Goal: Book appointment/travel/reservation

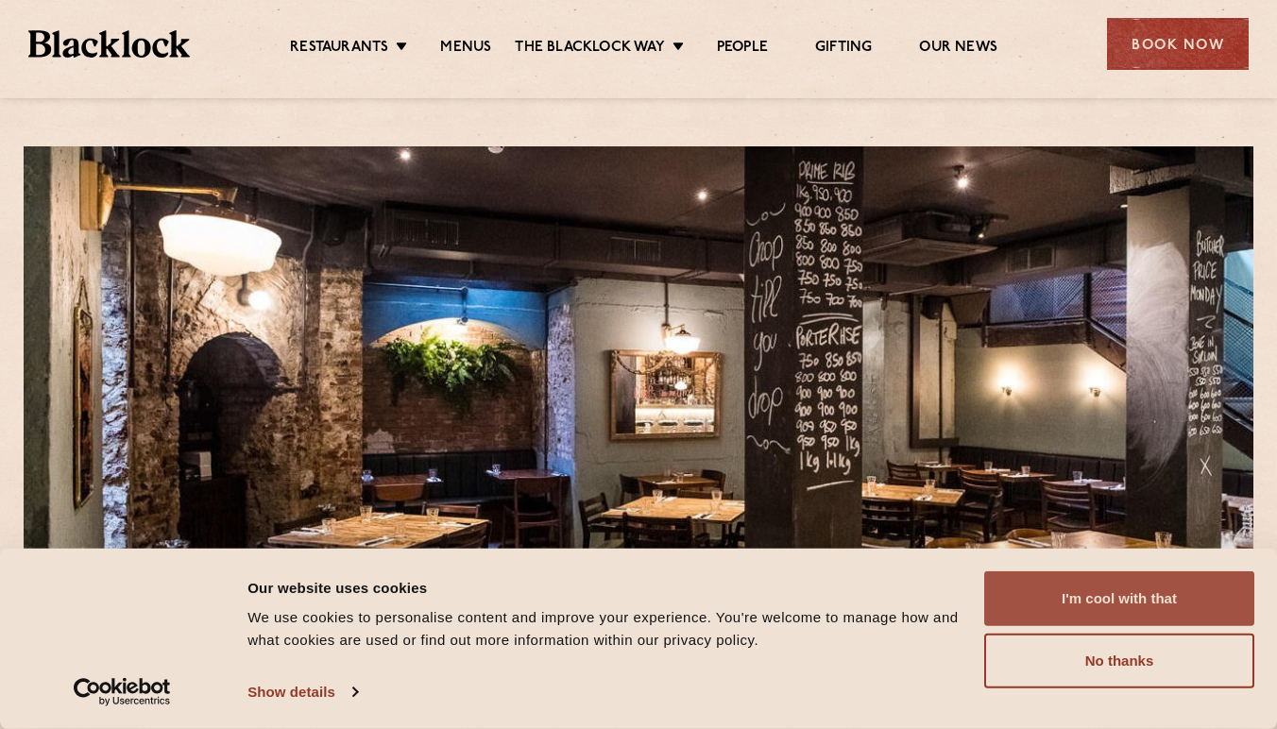
click at [1046, 584] on button "I'm cool with that" at bounding box center [1119, 598] width 270 height 55
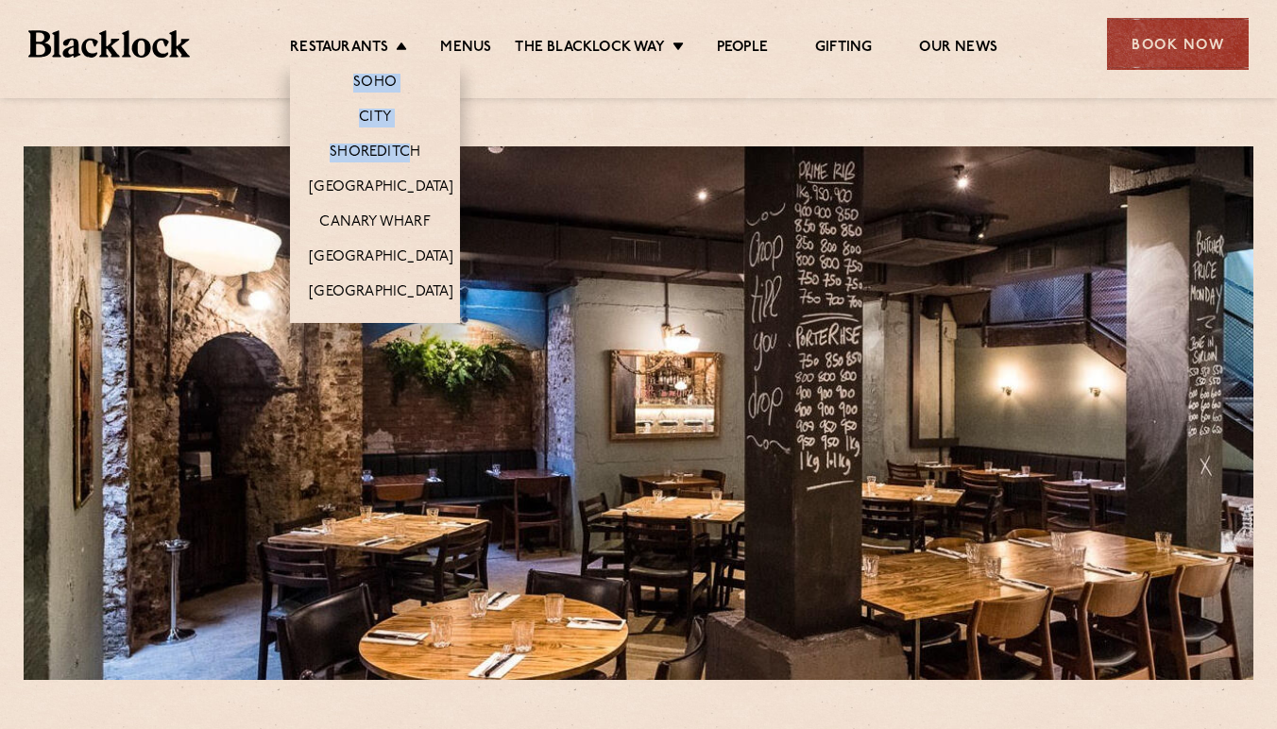
drag, startPoint x: 397, startPoint y: 39, endPoint x: 424, endPoint y: 172, distance: 136.0
click at [417, 60] on li "Restaurants Soho City Shoreditch Covent Garden Canary Wharf Manchester Birmingh…" at bounding box center [353, 49] width 127 height 21
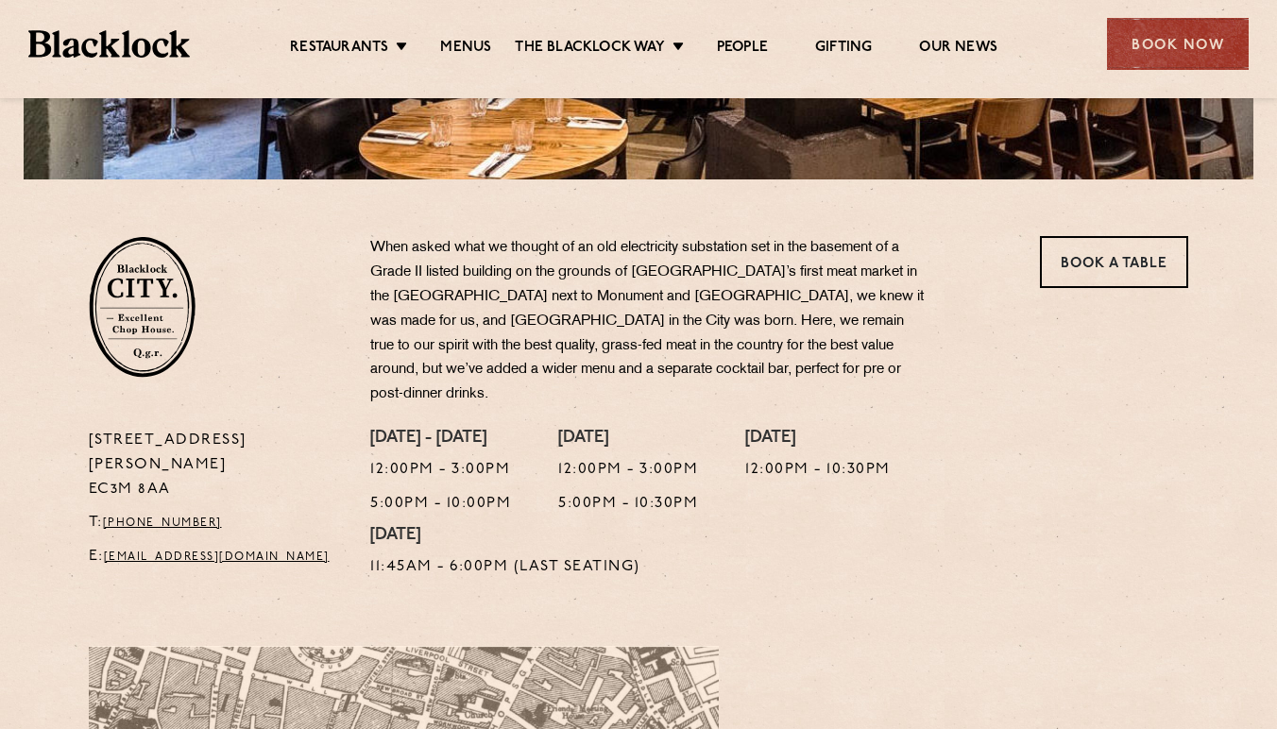
scroll to position [502, 0]
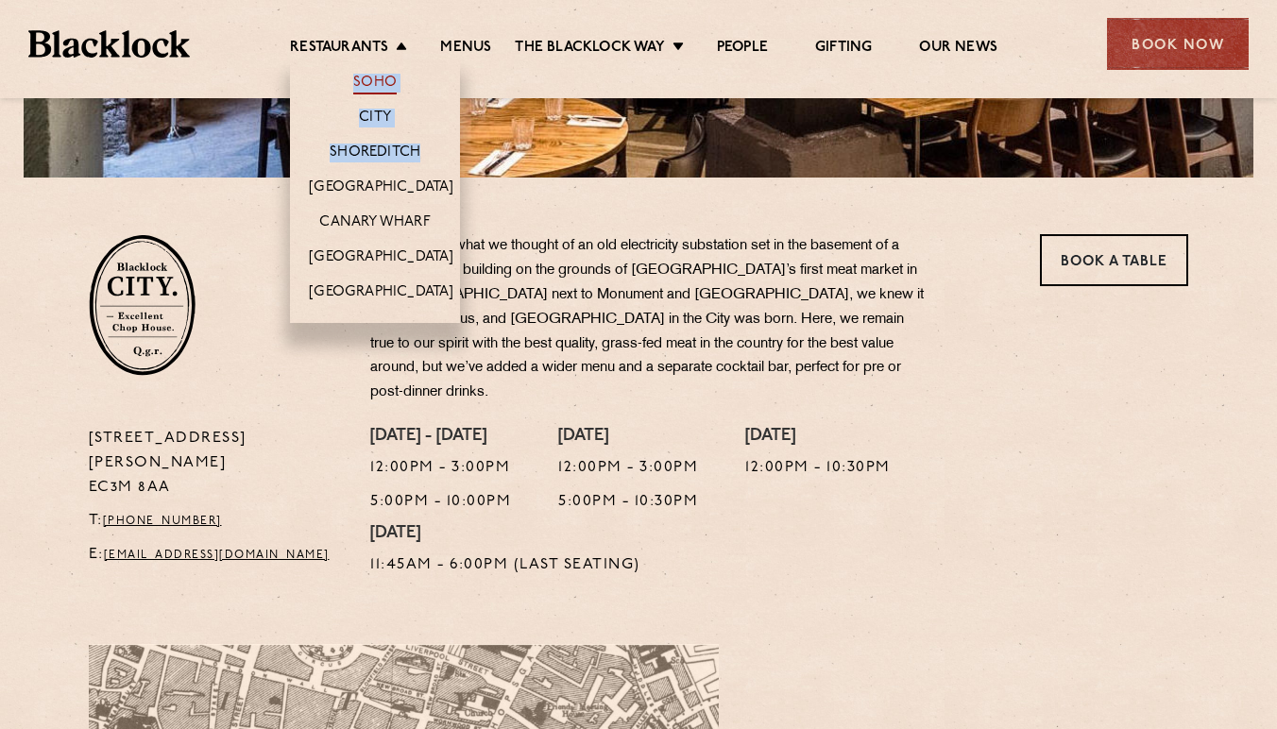
click at [383, 77] on link "Soho" at bounding box center [374, 84] width 43 height 21
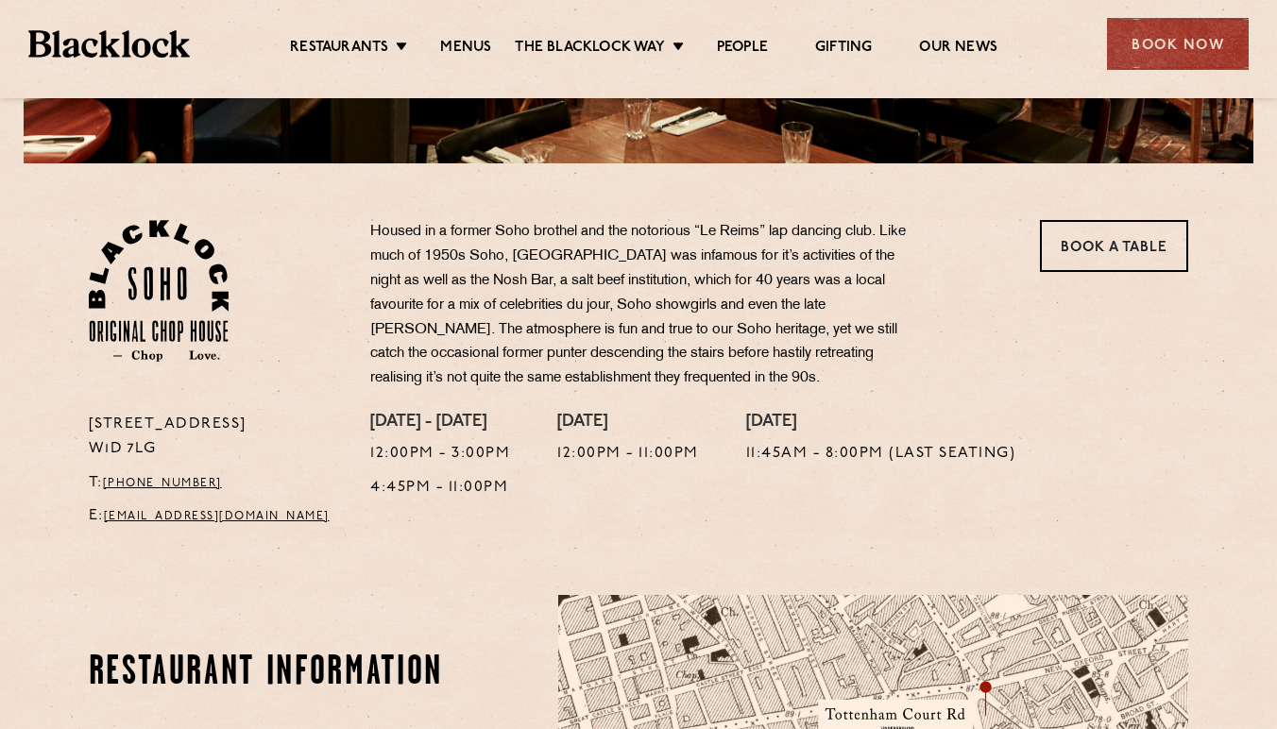
scroll to position [519, 0]
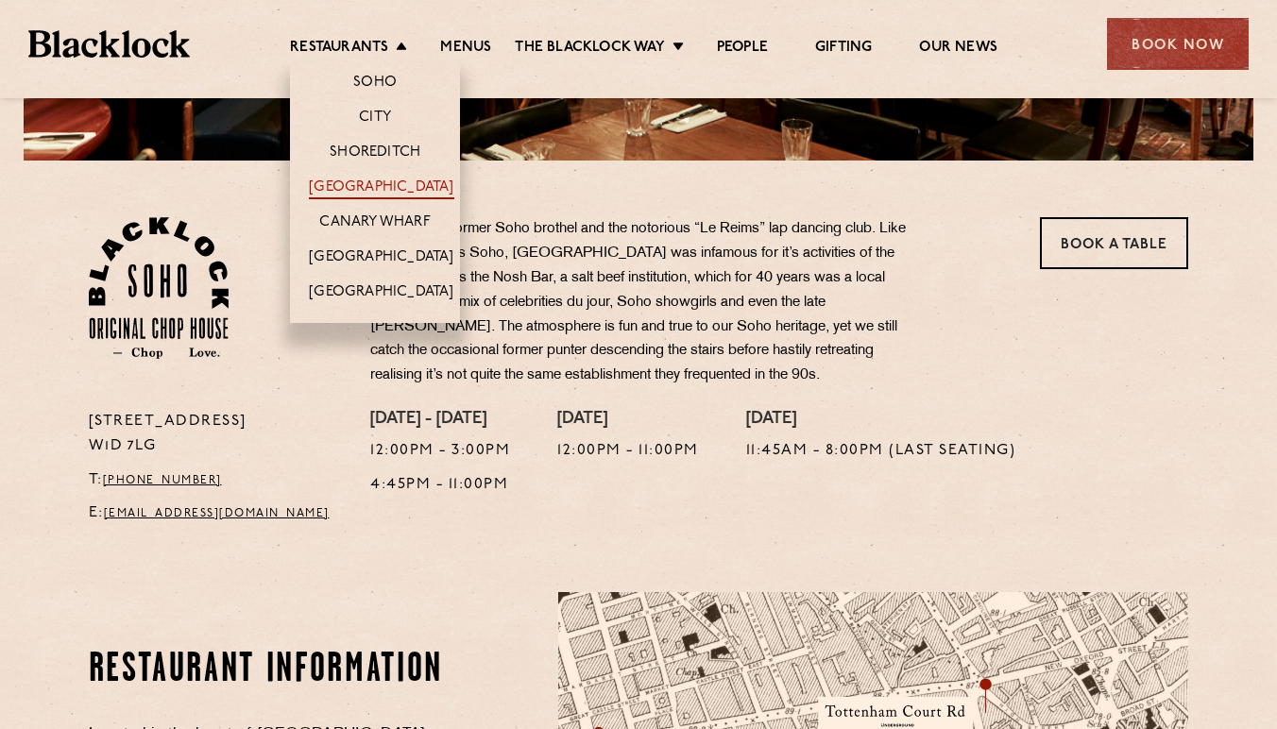
drag, startPoint x: 394, startPoint y: 156, endPoint x: 382, endPoint y: 185, distance: 31.7
click at [382, 184] on link "[GEOGRAPHIC_DATA]" at bounding box center [381, 189] width 145 height 21
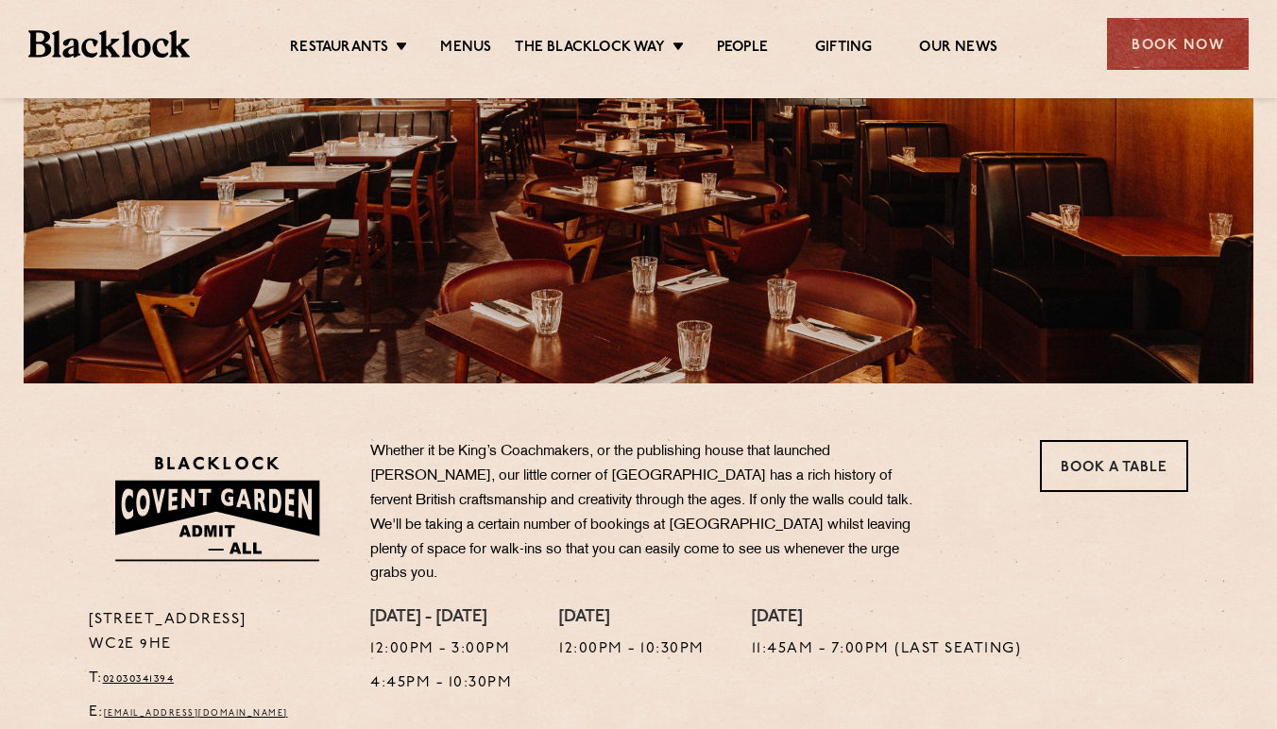
scroll to position [301, 0]
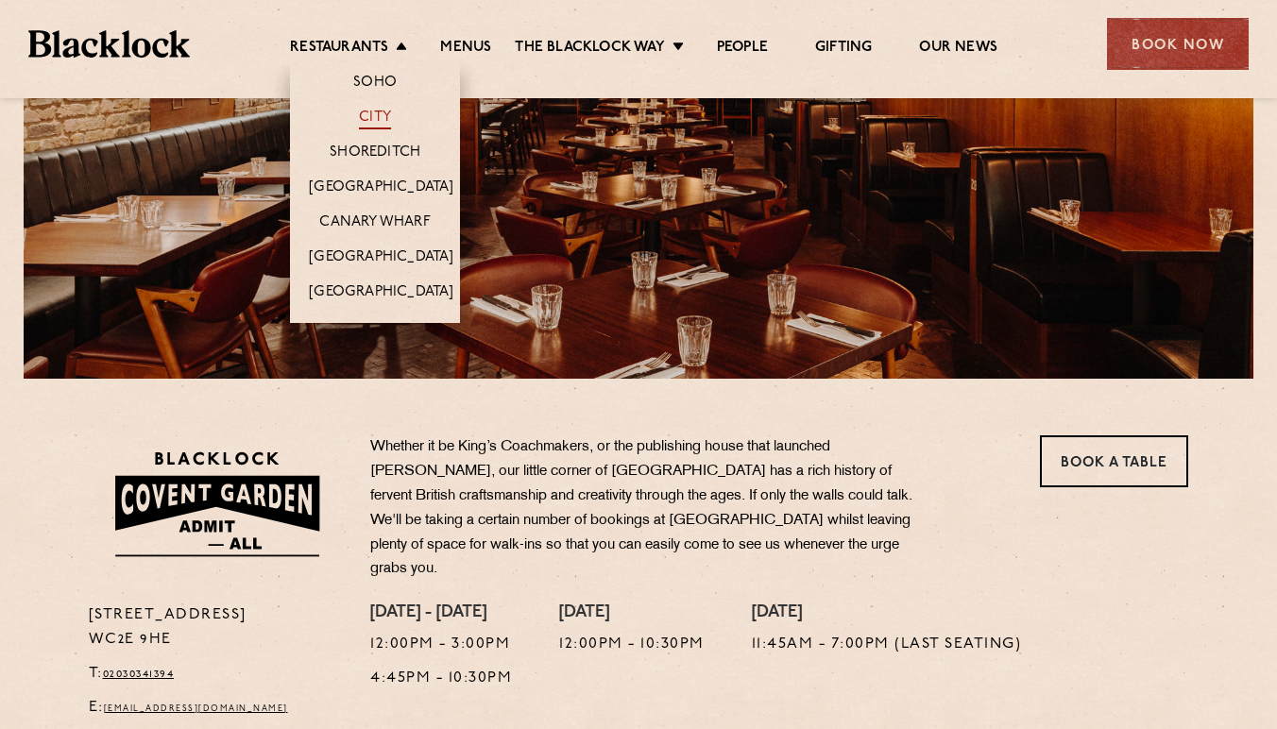
click at [377, 116] on link "City" at bounding box center [375, 119] width 32 height 21
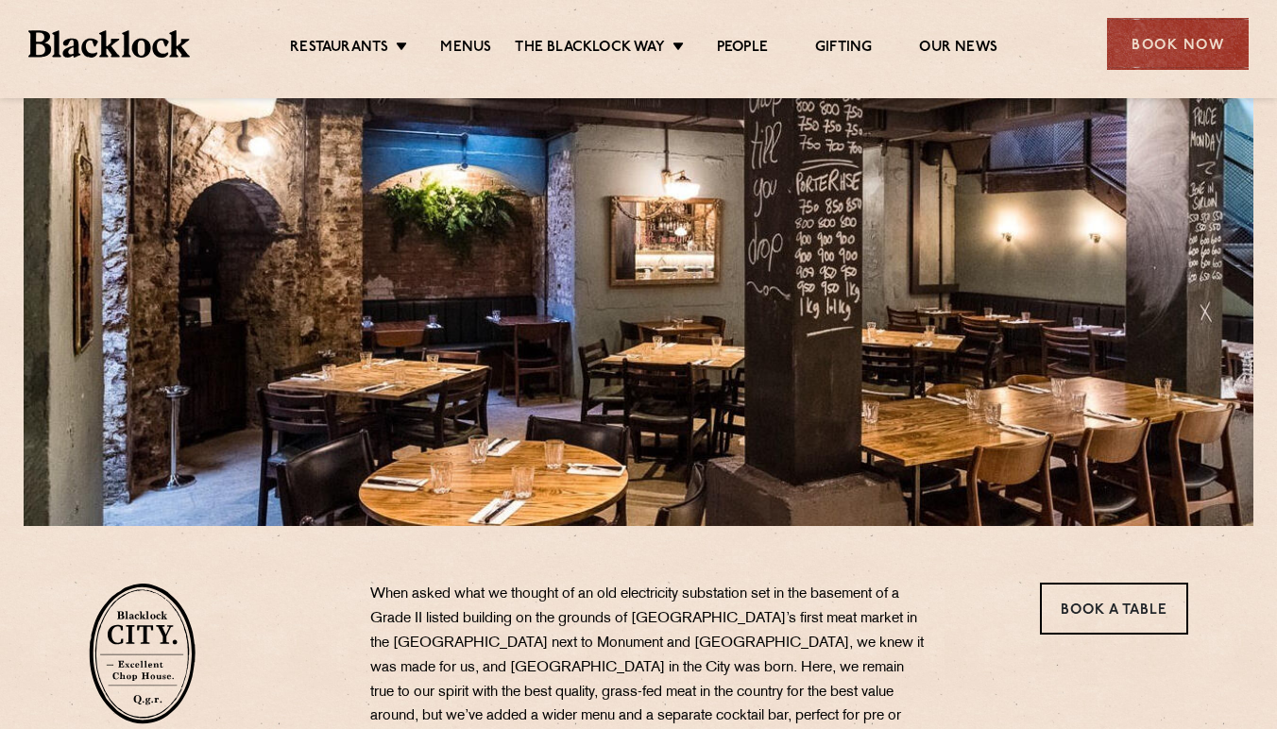
scroll to position [25, 0]
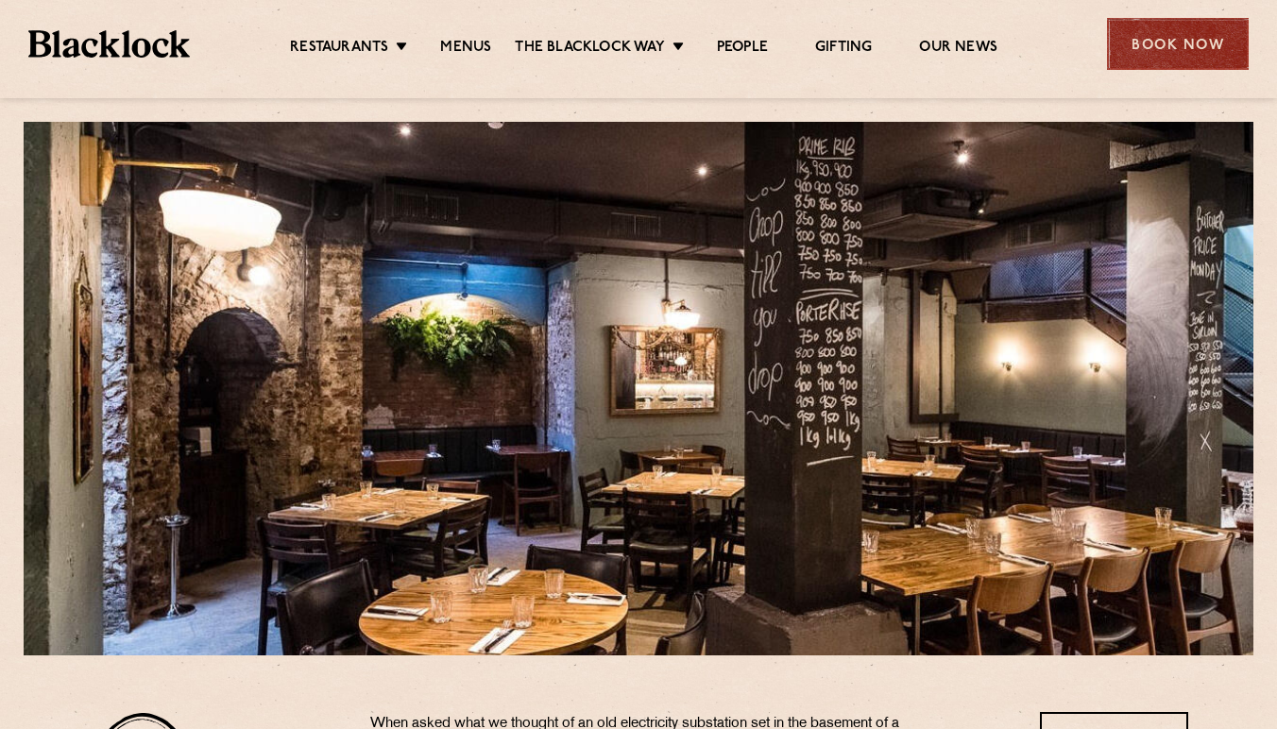
click at [1171, 49] on div "Book Now" at bounding box center [1178, 44] width 142 height 52
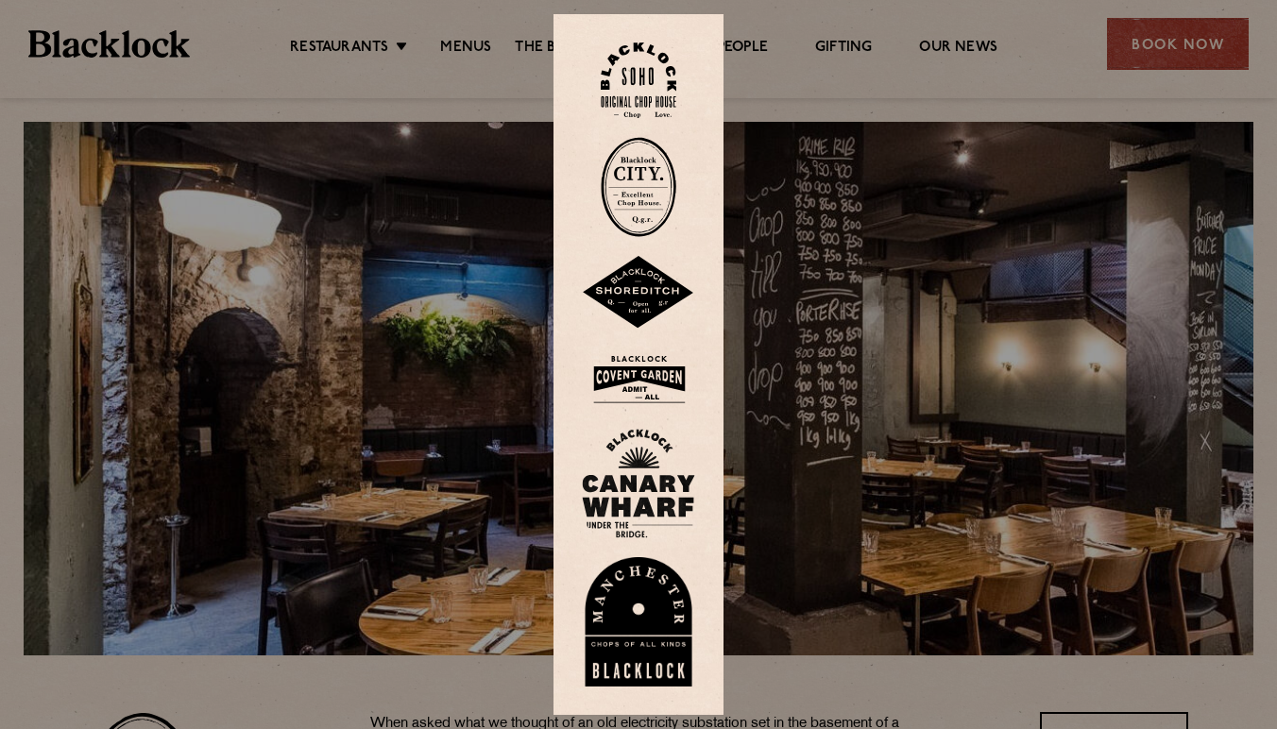
click at [652, 68] on img at bounding box center [639, 81] width 76 height 77
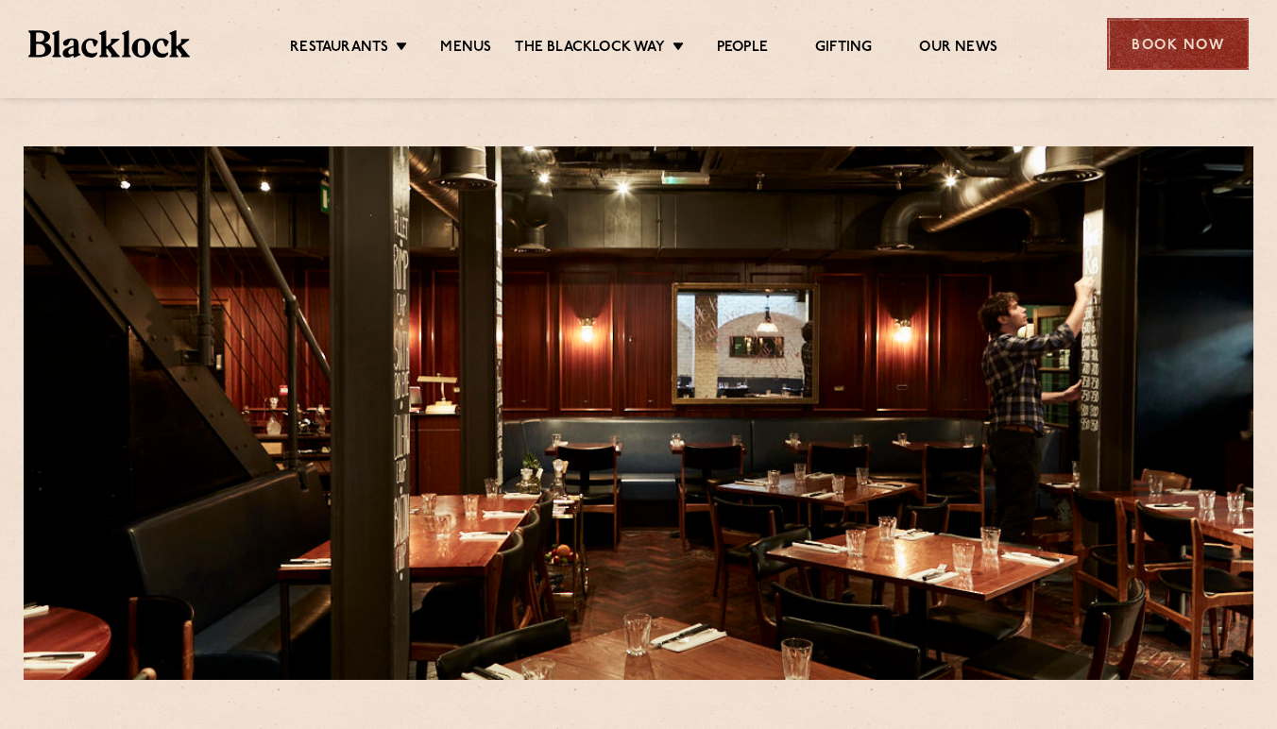
click at [1140, 37] on div "Book Now" at bounding box center [1178, 44] width 142 height 52
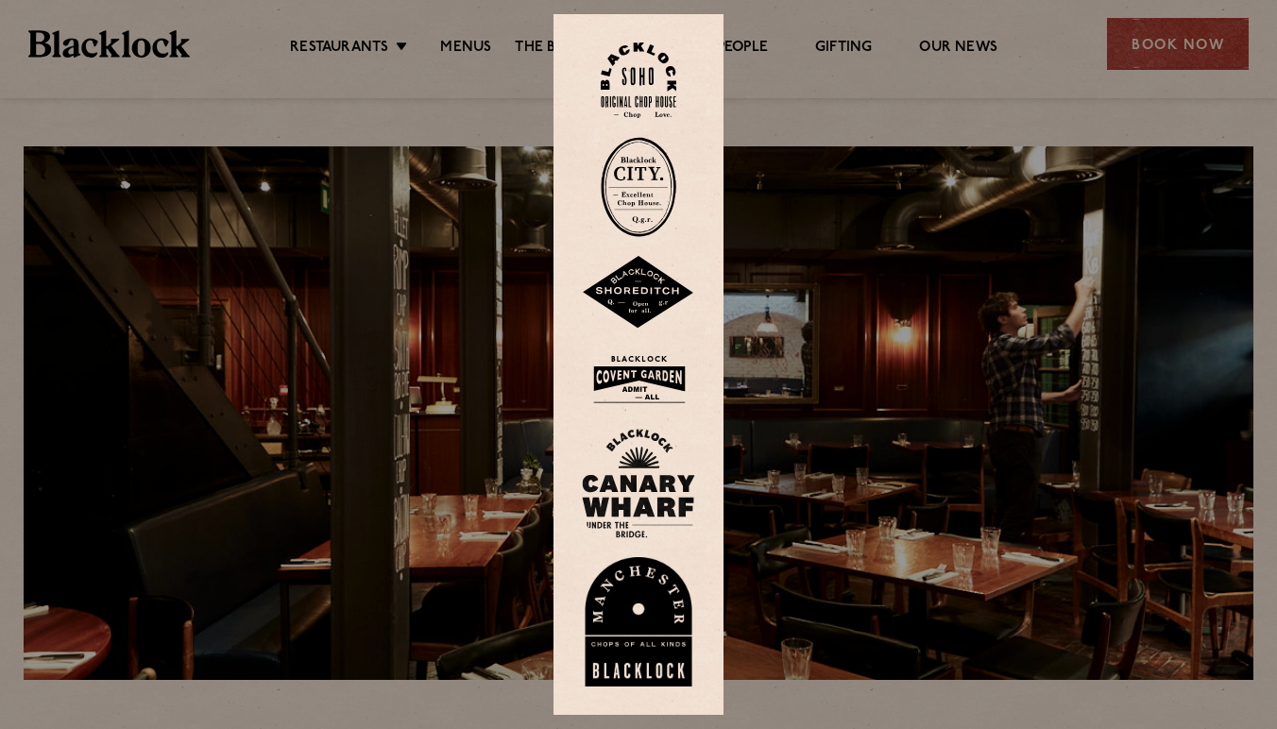
click at [641, 65] on img at bounding box center [639, 81] width 76 height 77
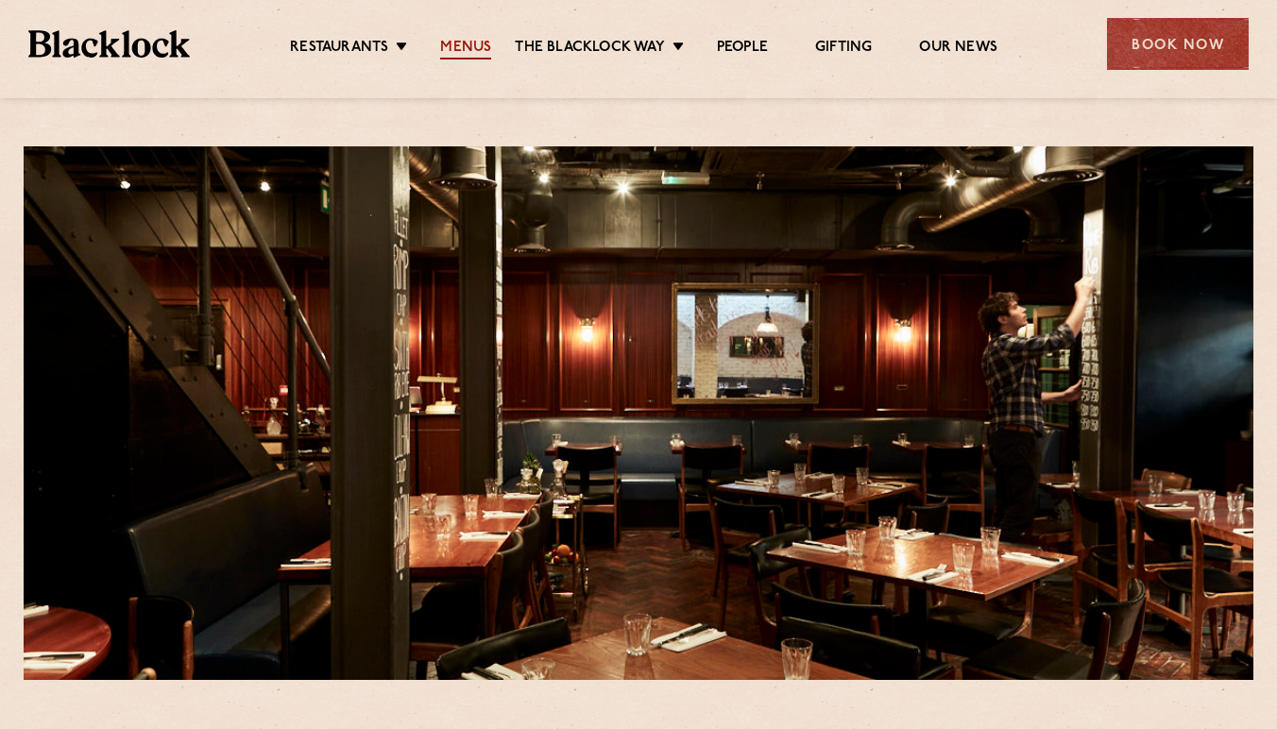
click at [474, 43] on link "Menus" at bounding box center [465, 49] width 51 height 21
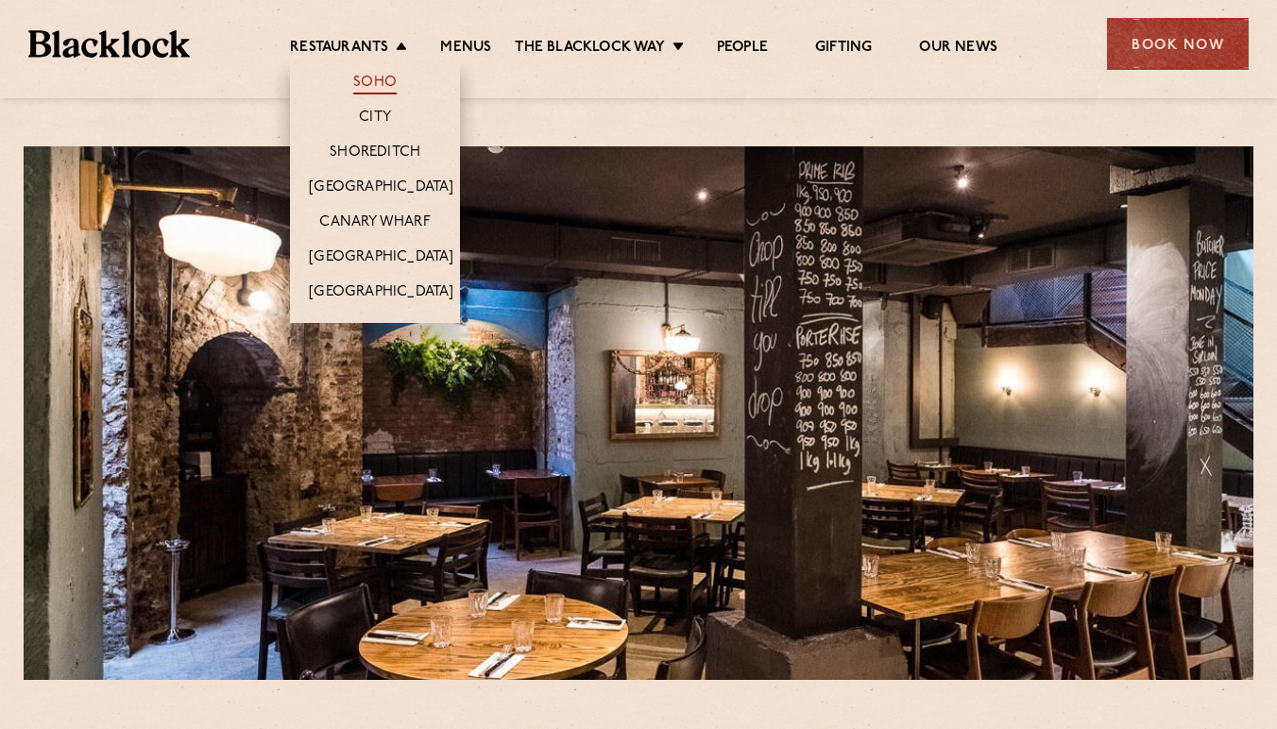
click at [381, 79] on link "Soho" at bounding box center [374, 84] width 43 height 21
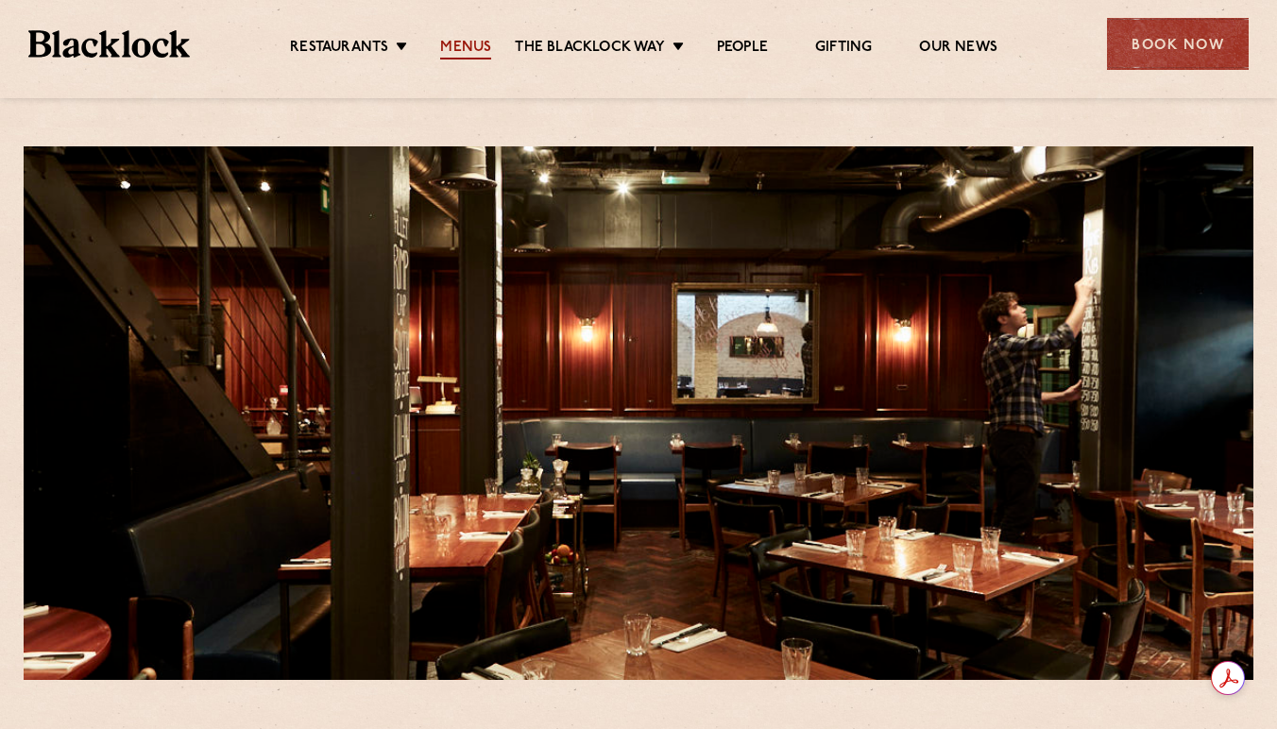
click at [486, 45] on link "Menus" at bounding box center [465, 49] width 51 height 21
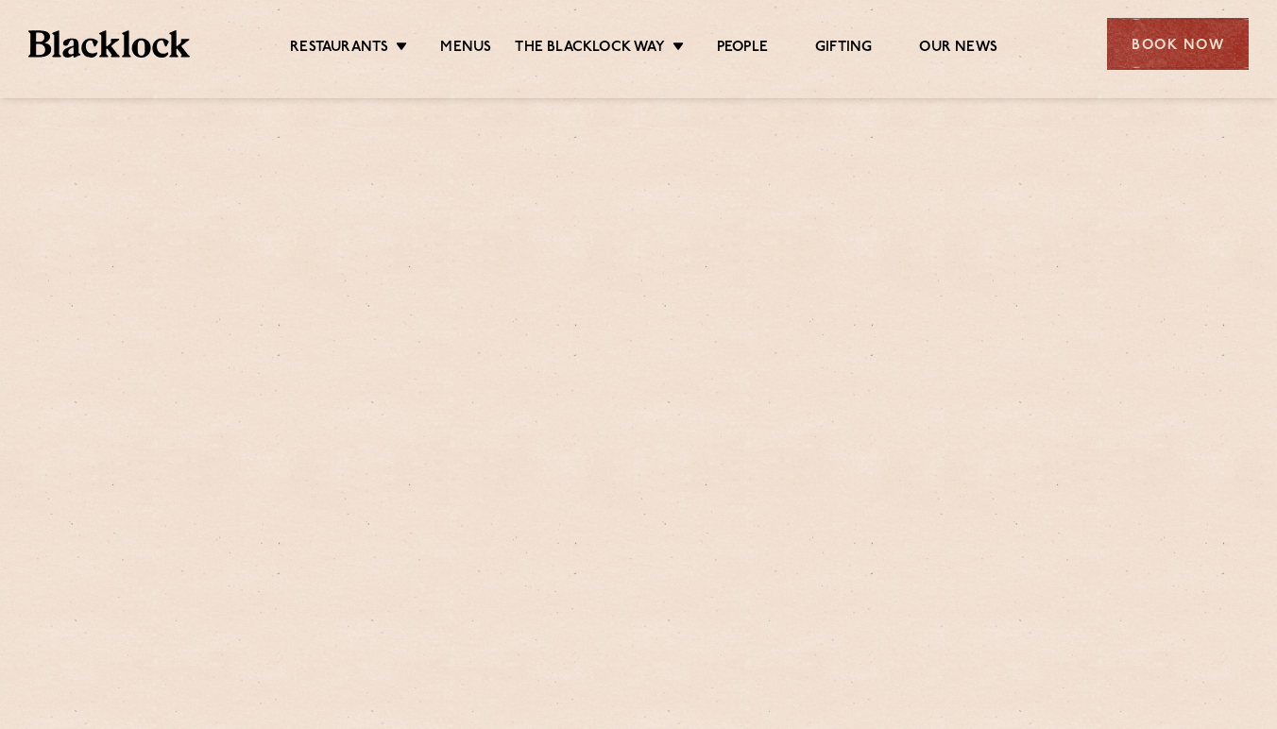
click at [365, 48] on link "Restaurants" at bounding box center [339, 49] width 98 height 21
click at [1155, 37] on div "Book Now" at bounding box center [1178, 44] width 142 height 52
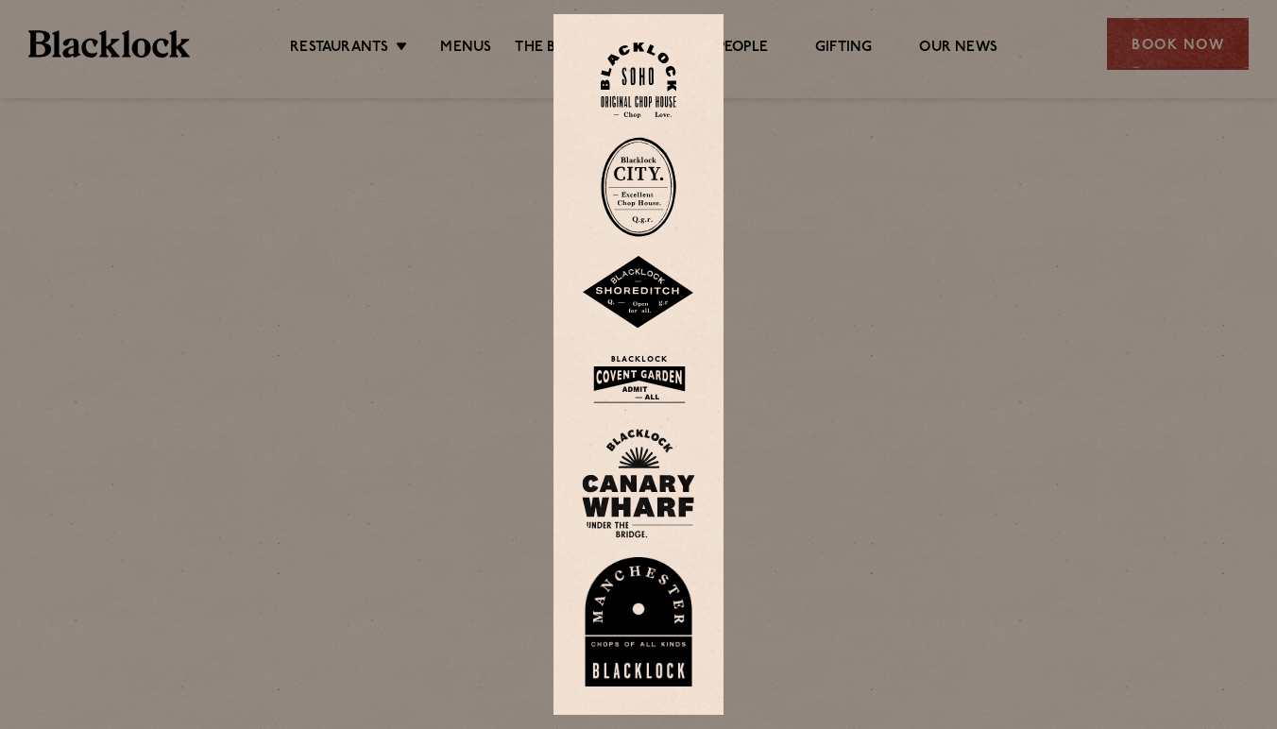
click at [270, 141] on div at bounding box center [638, 364] width 1277 height 729
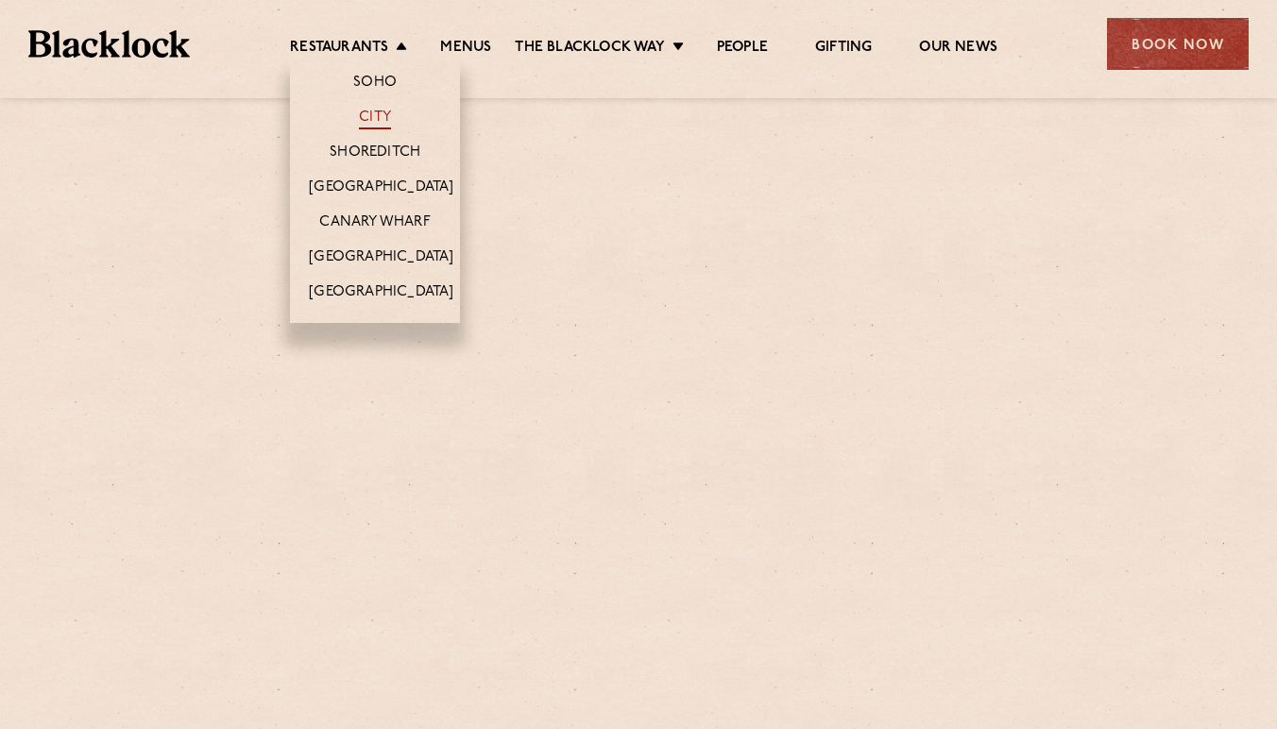
click at [371, 114] on link "City" at bounding box center [375, 119] width 32 height 21
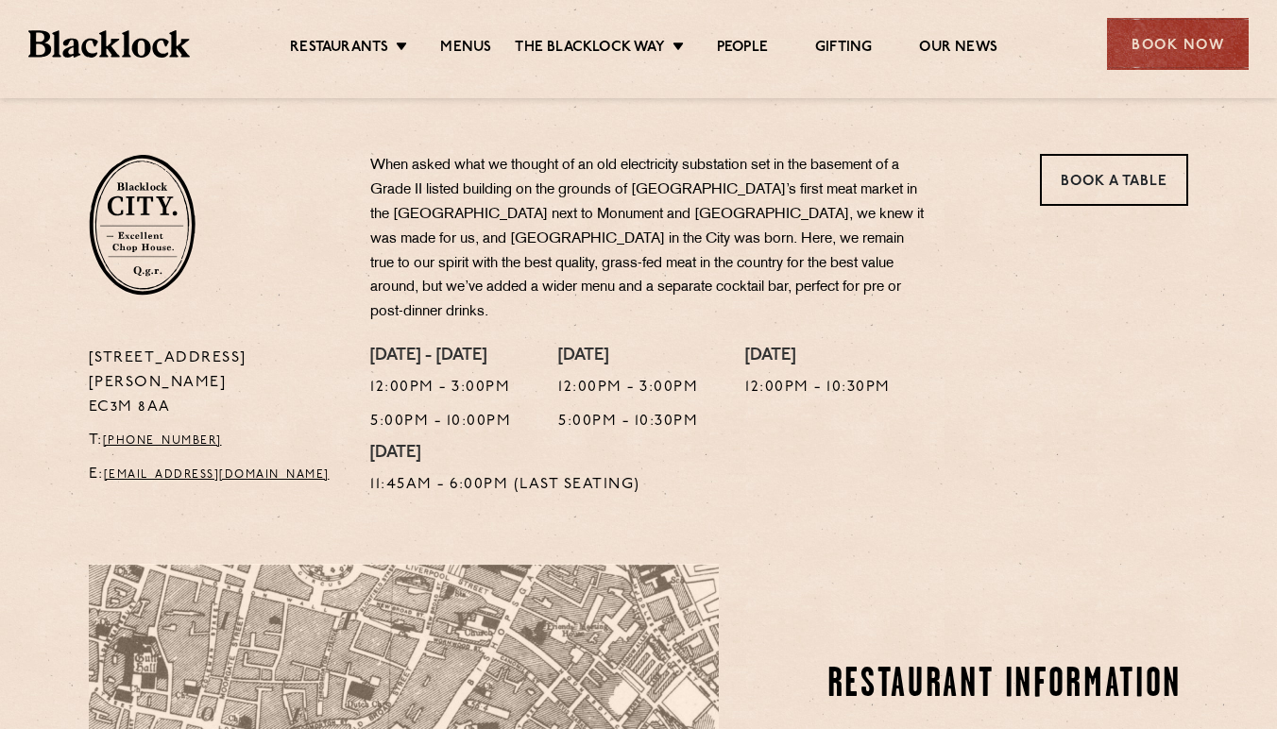
scroll to position [586, 0]
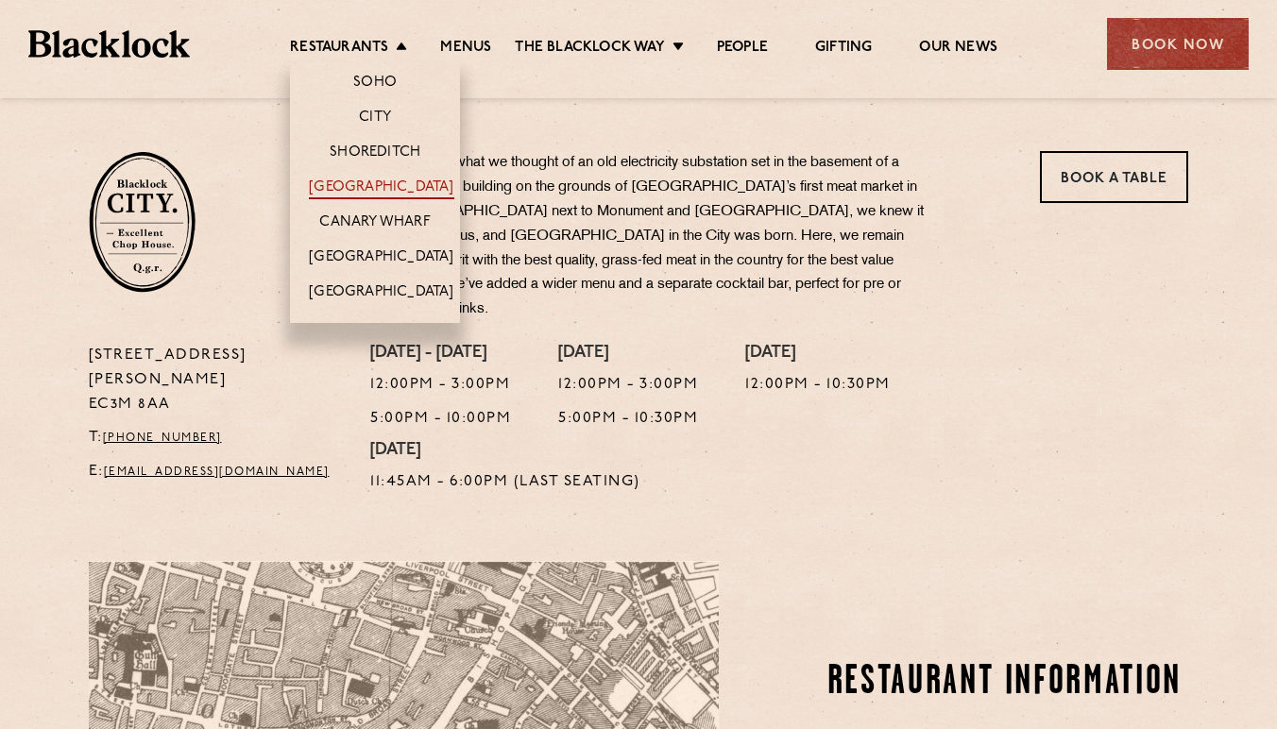
click at [403, 179] on link "[GEOGRAPHIC_DATA]" at bounding box center [381, 189] width 145 height 21
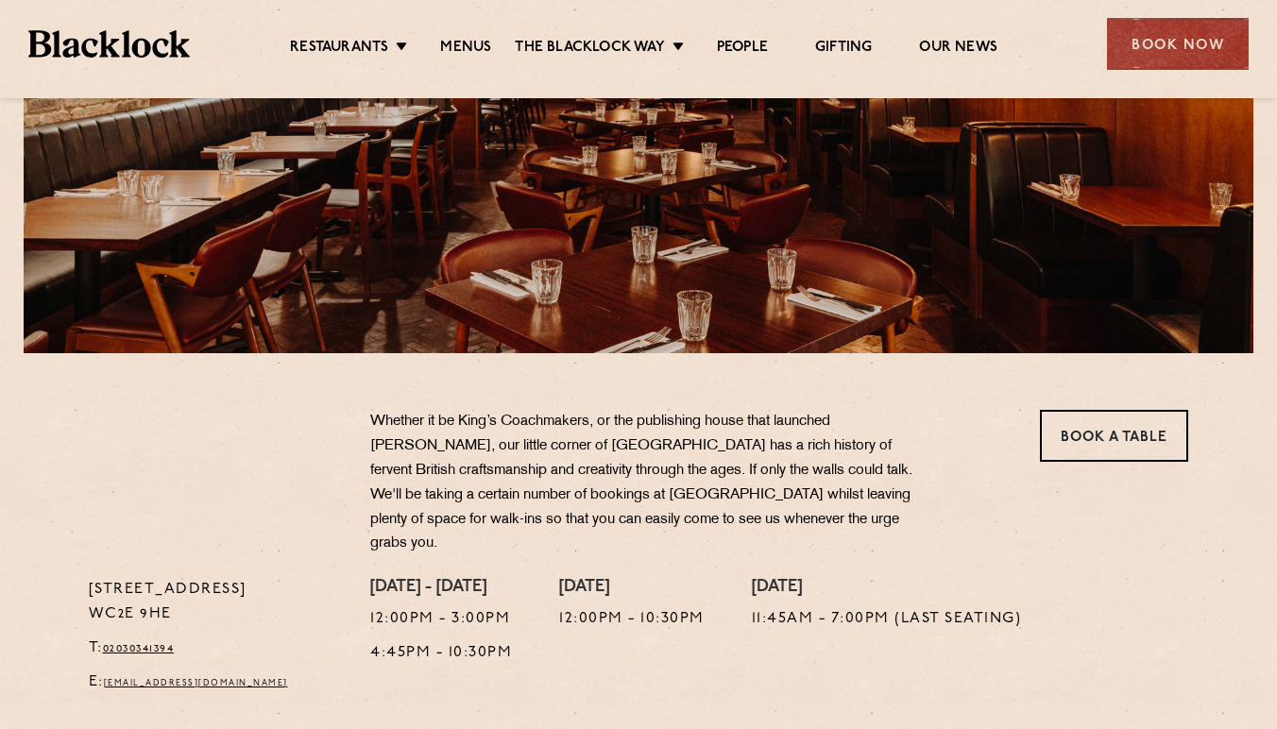
scroll to position [585, 0]
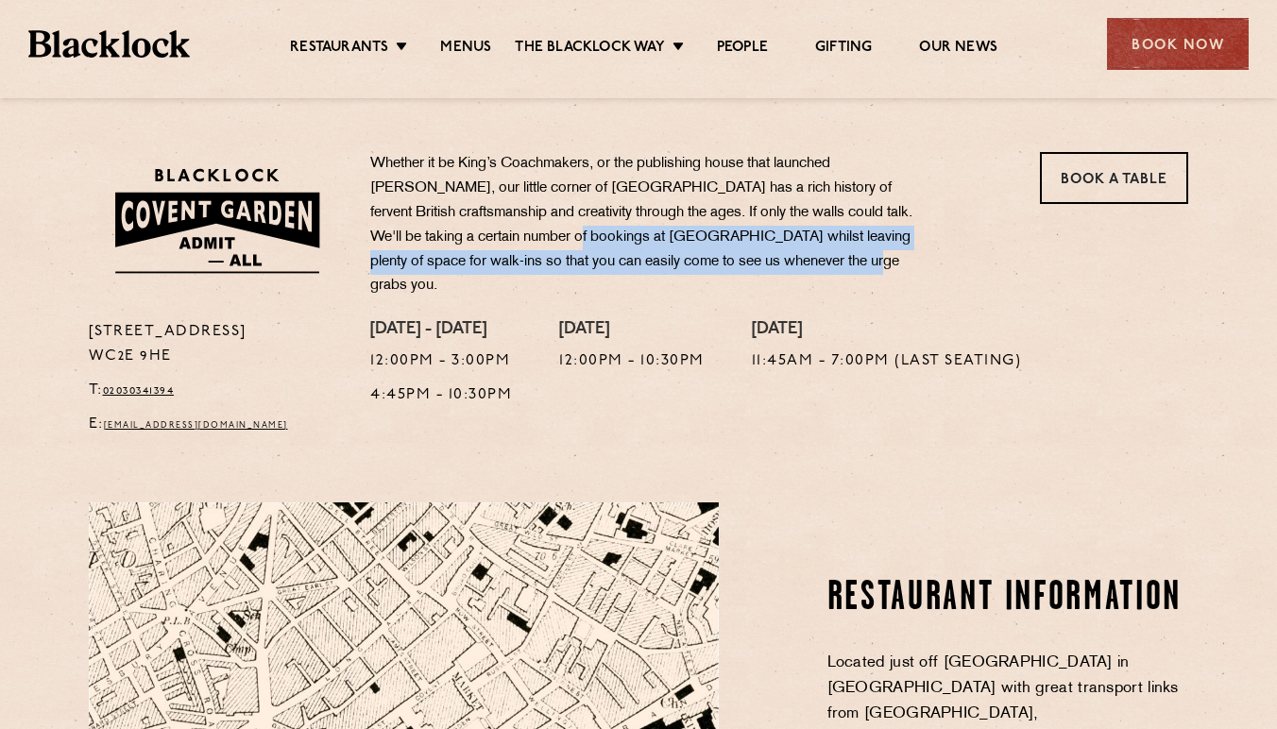
drag, startPoint x: 552, startPoint y: 233, endPoint x: 849, endPoint y: 254, distance: 298.2
click at [849, 254] on p "Whether it be King’s Coachmakers, or the publishing house that launched Beatrix…" at bounding box center [648, 225] width 557 height 146
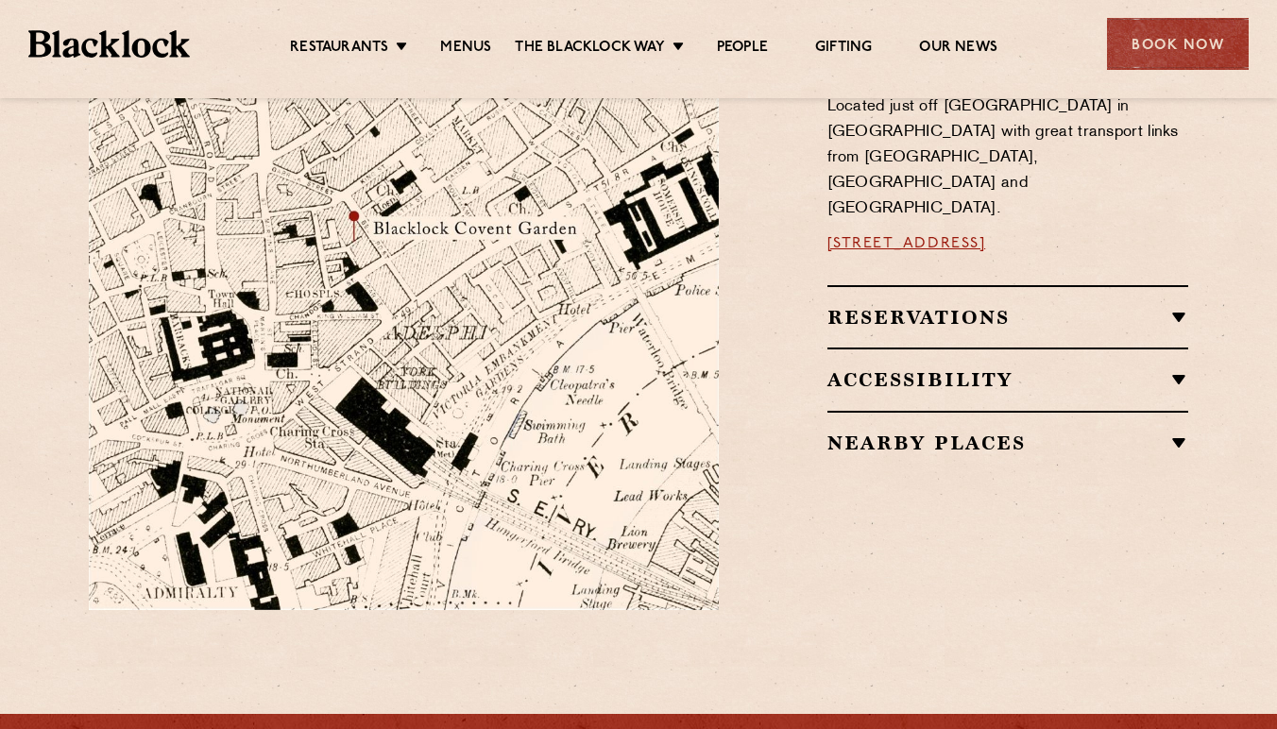
scroll to position [1160, 0]
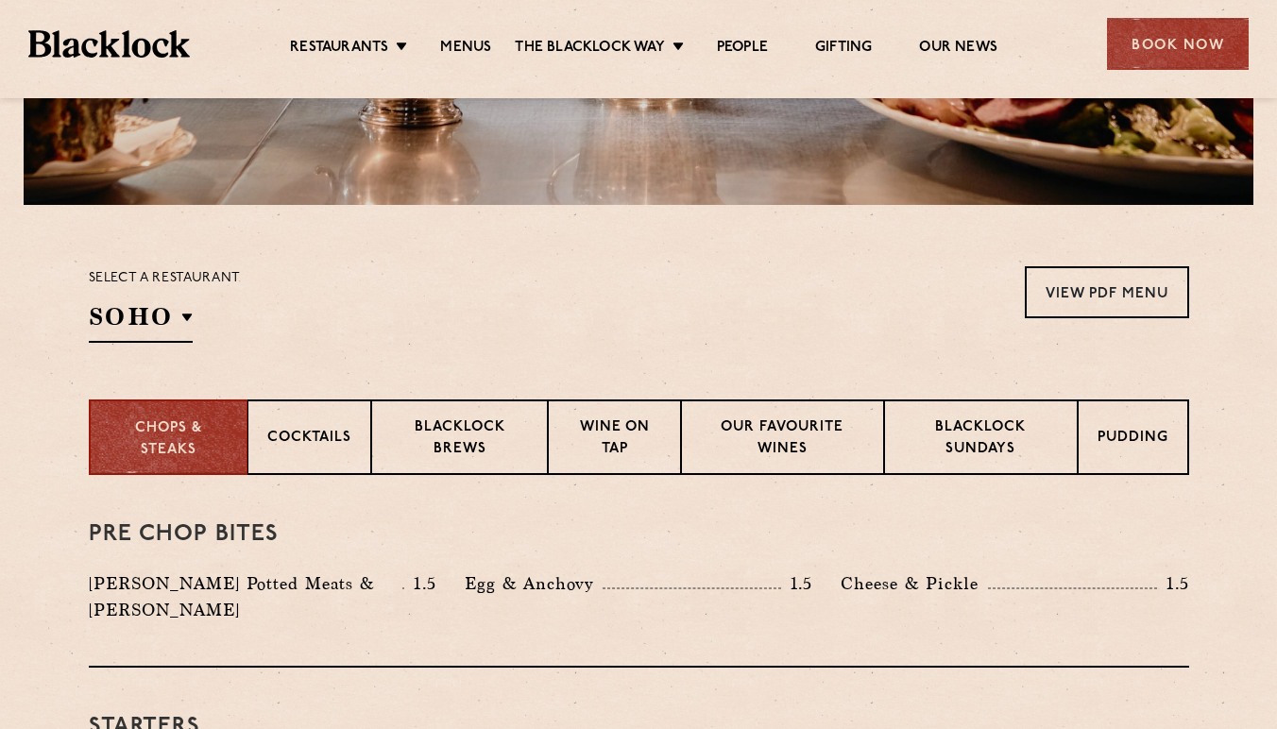
scroll to position [473, 0]
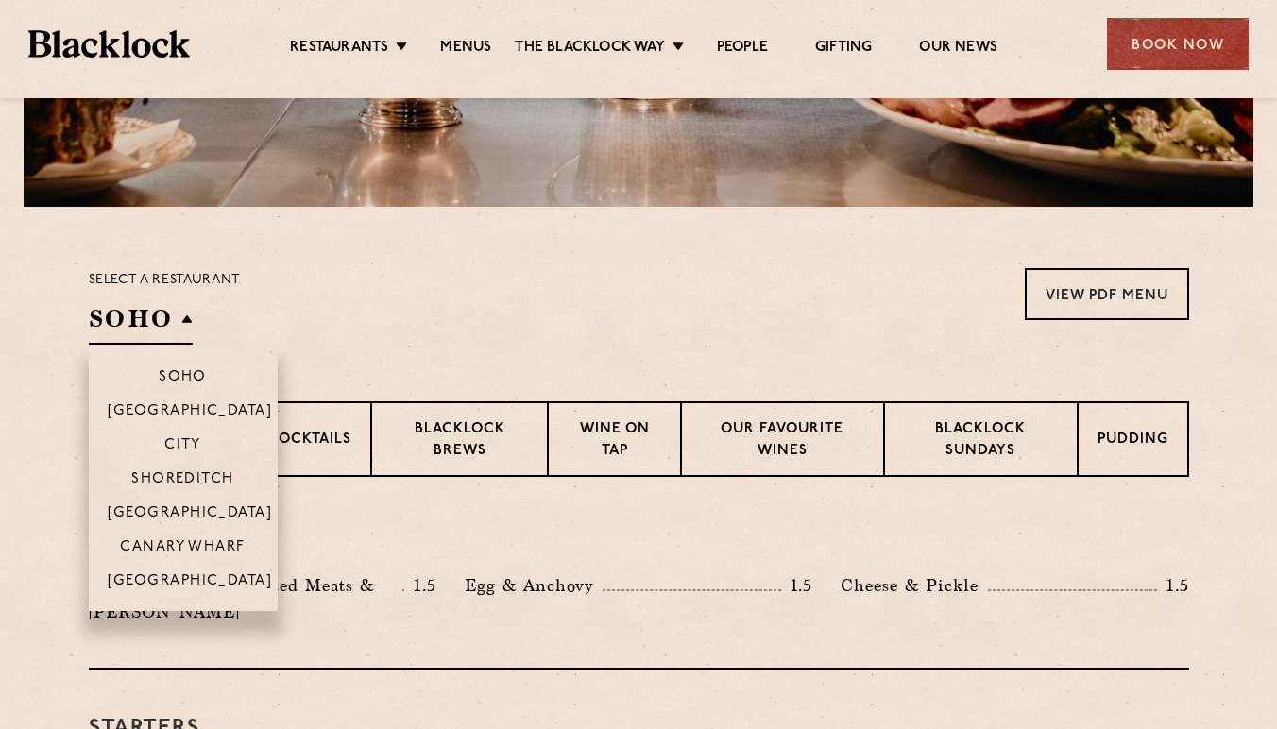
click at [184, 314] on h2 "SOHO" at bounding box center [141, 323] width 104 height 43
click at [203, 507] on p "[GEOGRAPHIC_DATA]" at bounding box center [190, 514] width 165 height 19
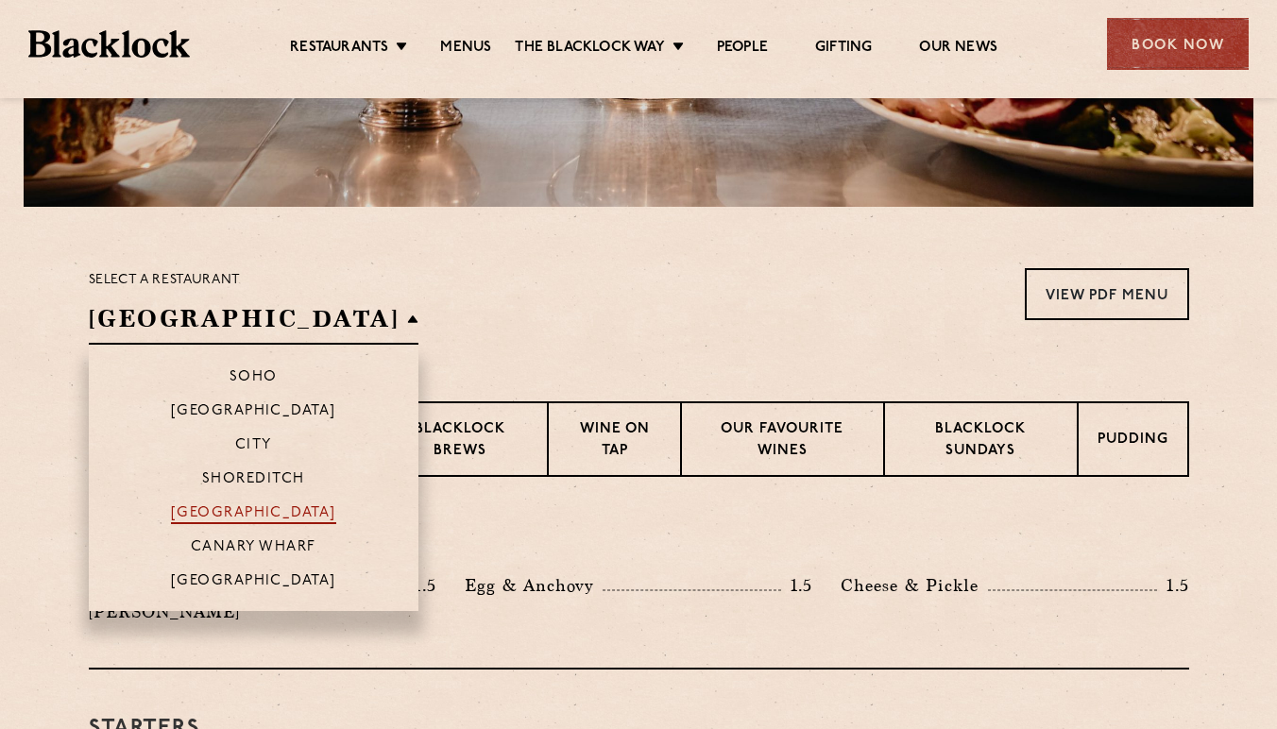
click at [203, 507] on p "[GEOGRAPHIC_DATA]" at bounding box center [253, 514] width 165 height 19
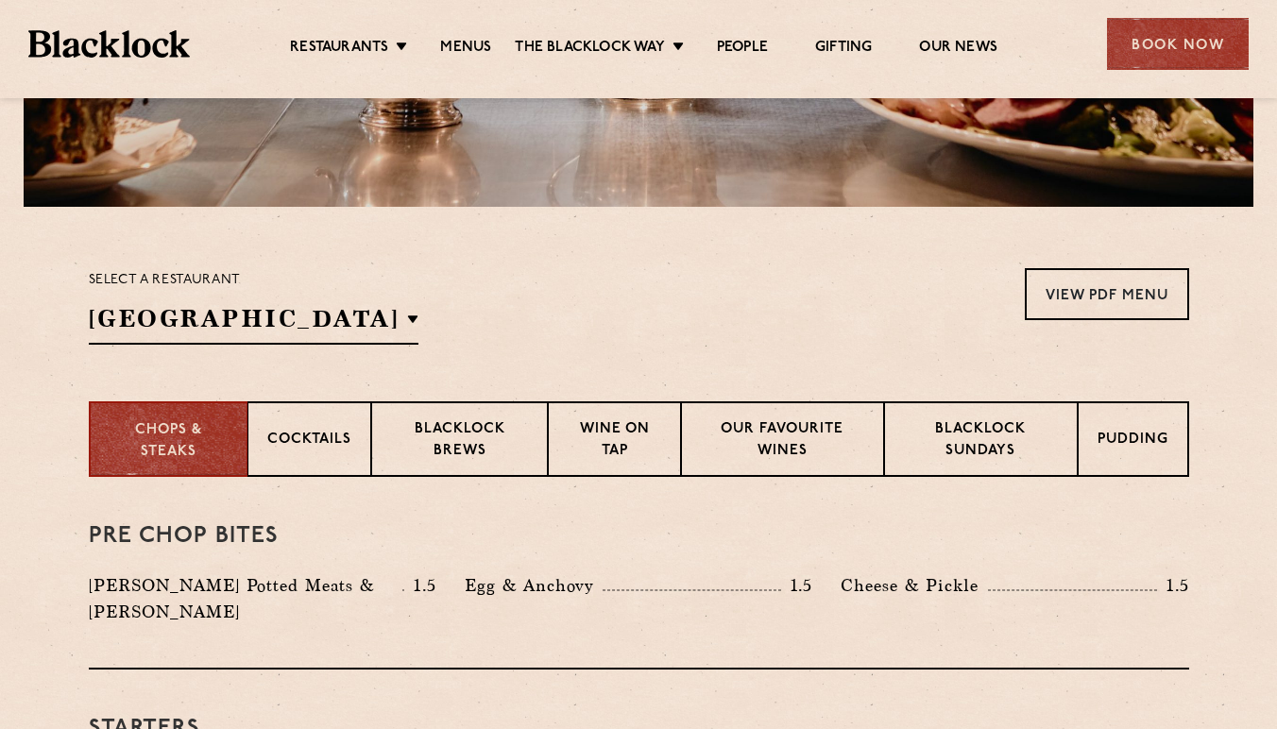
click at [666, 263] on section "Select a restaurant [GEOGRAPHIC_DATA] [GEOGRAPHIC_DATA] [GEOGRAPHIC_DATA] [GEOG…" at bounding box center [638, 304] width 1277 height 195
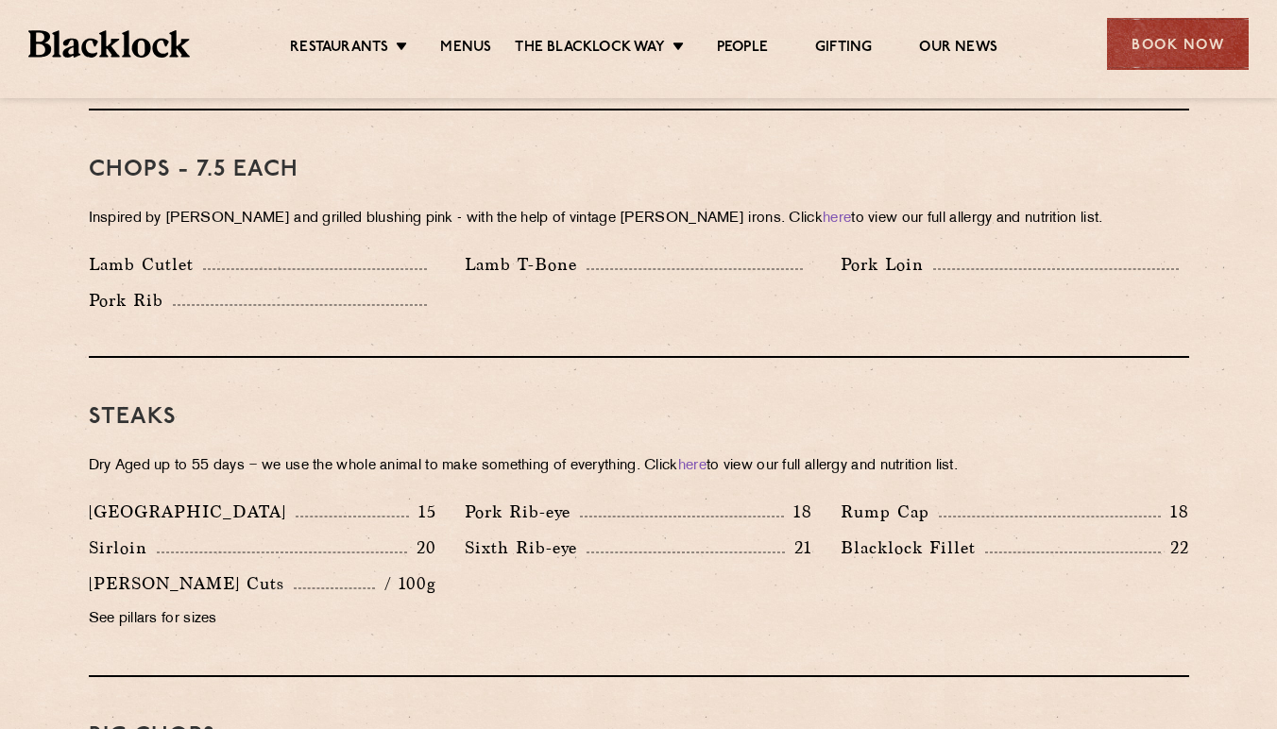
scroll to position [1532, 0]
